Goal: Check status

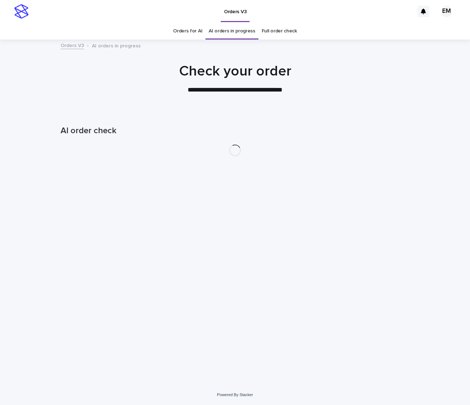
click at [28, 171] on div "Loading... Saving… Loading... Saving… AI order check" at bounding box center [235, 247] width 470 height 273
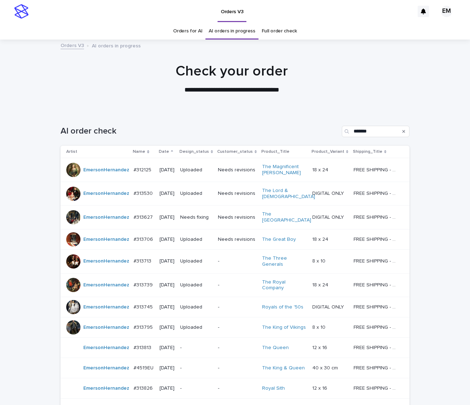
click at [190, 177] on td "Uploaded" at bounding box center [196, 170] width 38 height 24
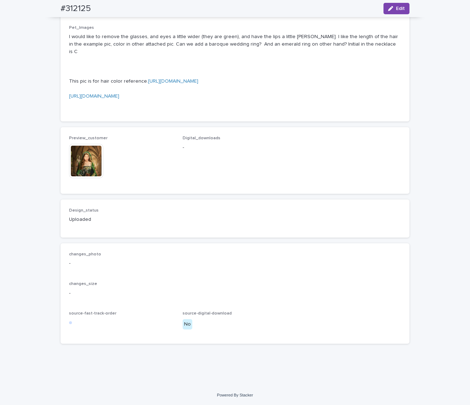
scroll to position [690, 0]
